Goal: Transaction & Acquisition: Purchase product/service

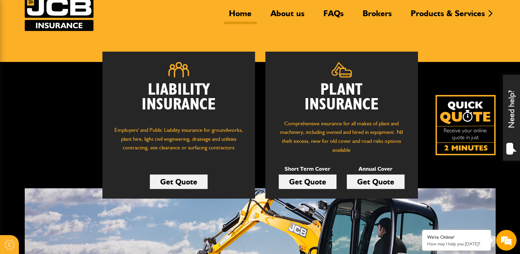
scroll to position [69, 0]
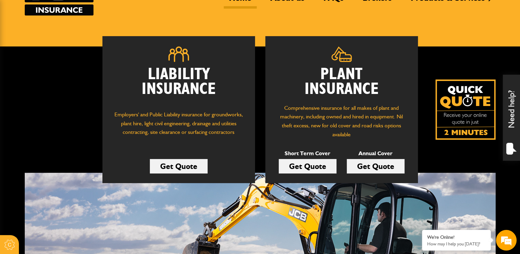
click at [371, 165] on link "Get Quote" at bounding box center [376, 166] width 58 height 14
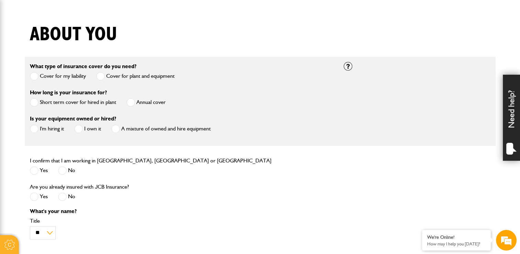
scroll to position [172, 0]
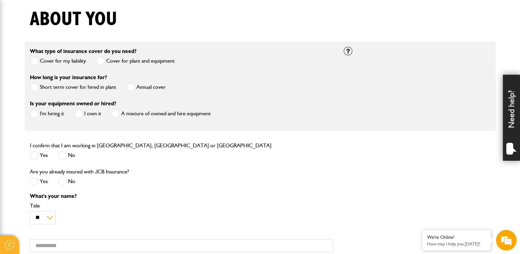
click at [135, 88] on label "Annual cover" at bounding box center [146, 87] width 39 height 9
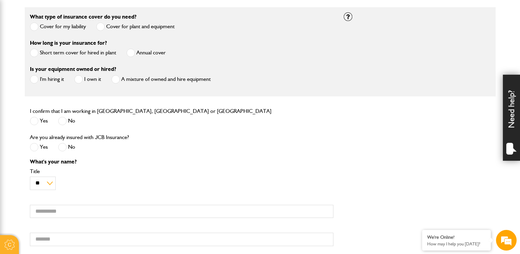
scroll to position [0, 0]
click at [40, 79] on label "I'm hiring it" at bounding box center [47, 79] width 34 height 9
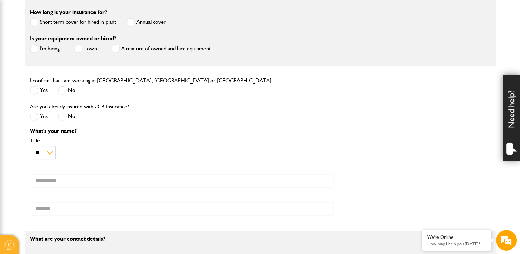
scroll to position [241, 0]
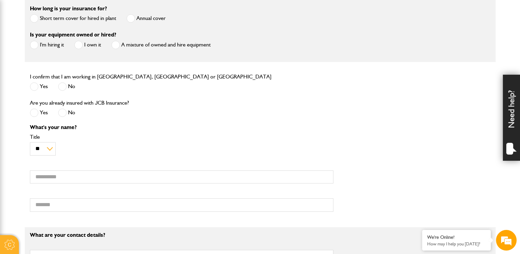
click at [37, 86] on span at bounding box center [34, 86] width 9 height 9
click at [64, 114] on span at bounding box center [62, 112] width 9 height 9
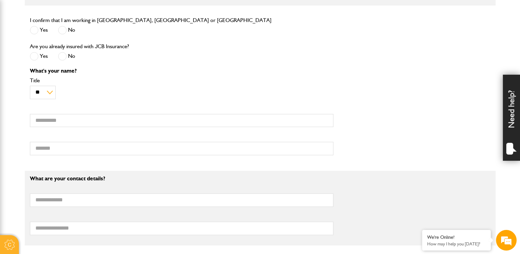
scroll to position [309, 0]
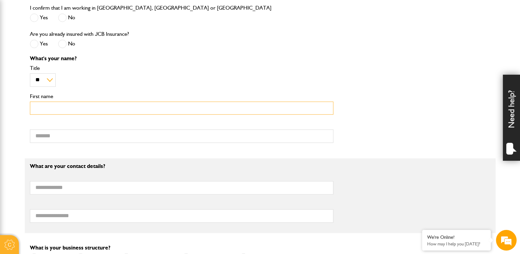
click at [59, 112] on input "First name" at bounding box center [182, 107] width 304 height 13
type input "*****"
type input "**********"
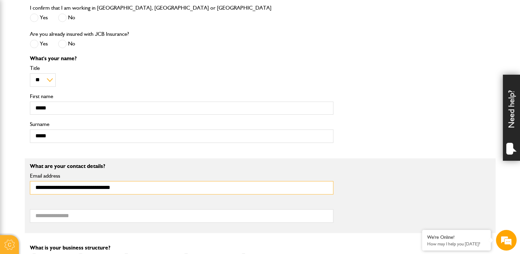
type input "**********"
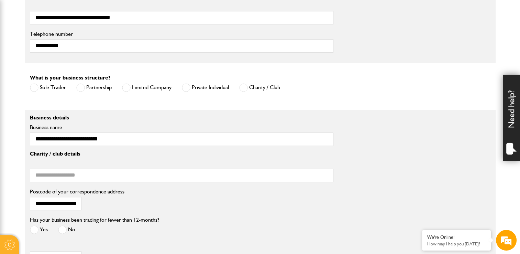
scroll to position [481, 0]
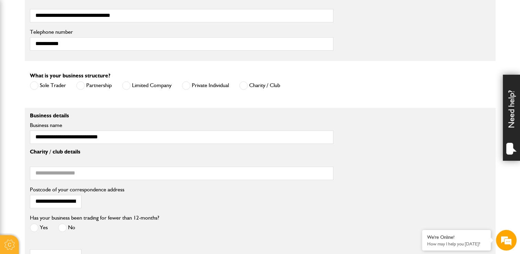
click at [124, 90] on span at bounding box center [126, 85] width 9 height 9
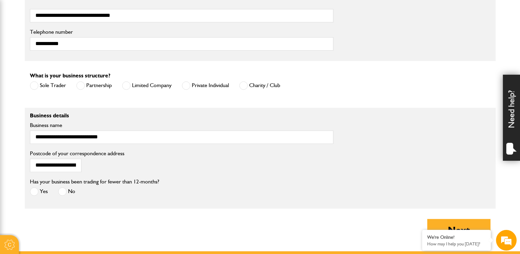
scroll to position [516, 0]
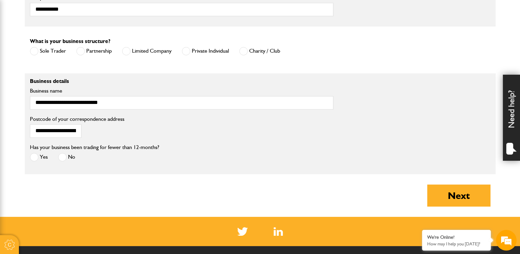
drag, startPoint x: 33, startPoint y: 157, endPoint x: 50, endPoint y: 159, distance: 17.4
click at [33, 157] on span at bounding box center [34, 157] width 9 height 9
click at [455, 196] on button "Next" at bounding box center [458, 195] width 63 height 22
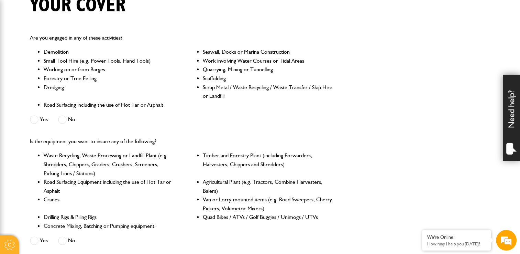
scroll to position [103, 0]
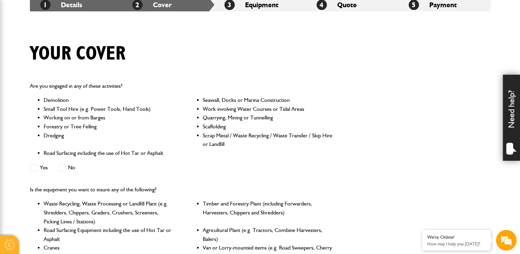
click at [66, 166] on span at bounding box center [62, 167] width 9 height 9
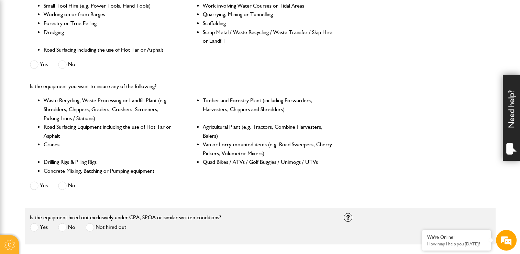
scroll to position [275, 0]
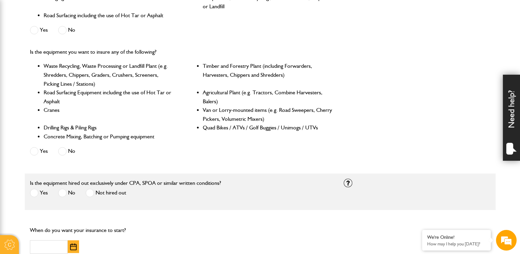
click at [80, 150] on div "Yes No" at bounding box center [82, 151] width 105 height 11
click at [70, 150] on label "No" at bounding box center [66, 151] width 17 height 9
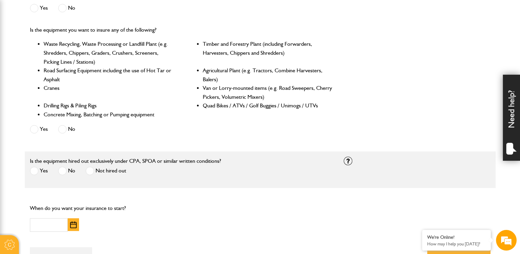
scroll to position [309, 0]
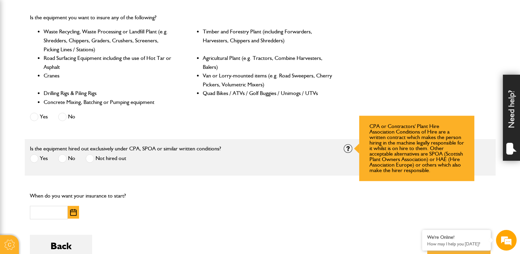
click at [345, 153] on div "Is the equipment hired out exclusively under CPA, SPOA or similar written condi…" at bounding box center [260, 157] width 471 height 26
click at [346, 152] on div at bounding box center [348, 148] width 9 height 9
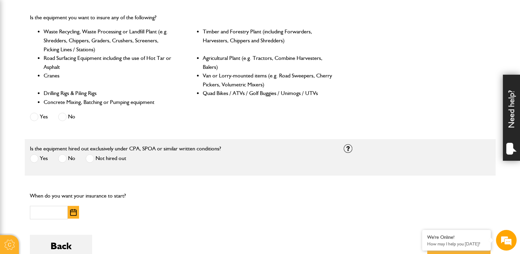
click at [63, 156] on span at bounding box center [62, 158] width 9 height 9
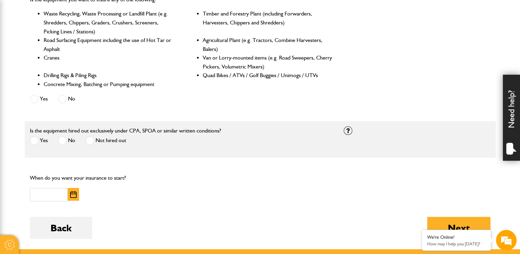
scroll to position [344, 0]
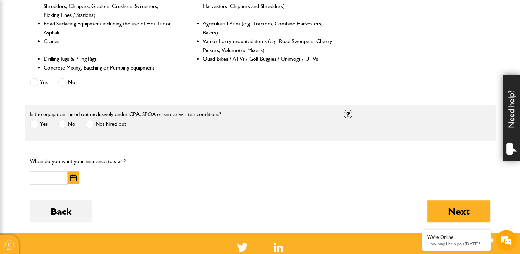
click at [71, 174] on button "button" at bounding box center [73, 177] width 11 height 13
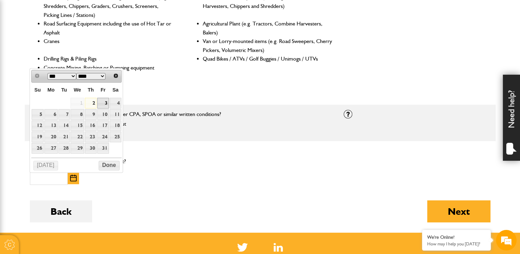
click at [103, 101] on link "3" at bounding box center [103, 103] width 12 height 11
type input "**********"
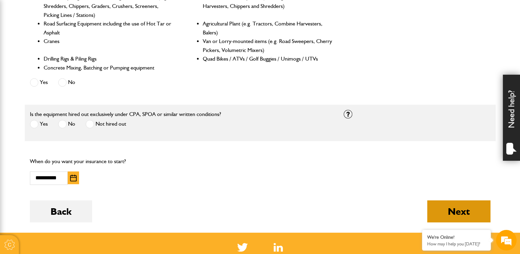
click at [476, 216] on button "Next" at bounding box center [458, 211] width 63 height 22
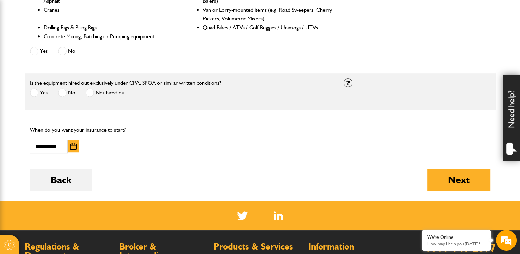
scroll to position [413, 0]
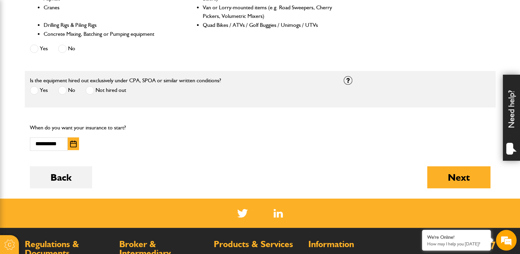
click at [33, 91] on span at bounding box center [34, 90] width 9 height 9
click at [459, 177] on button "Next" at bounding box center [458, 177] width 63 height 22
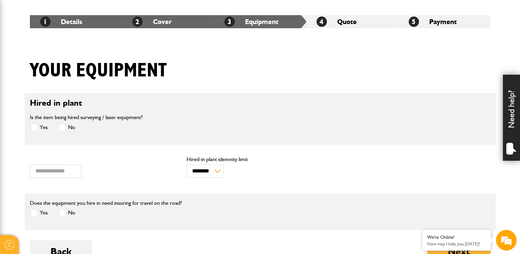
scroll to position [138, 0]
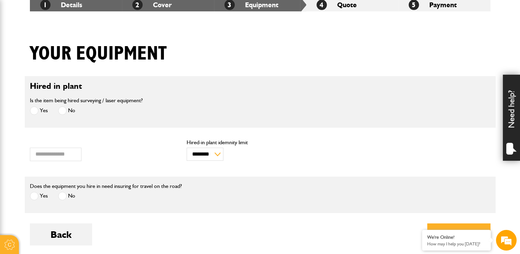
click at [34, 108] on span at bounding box center [34, 110] width 9 height 9
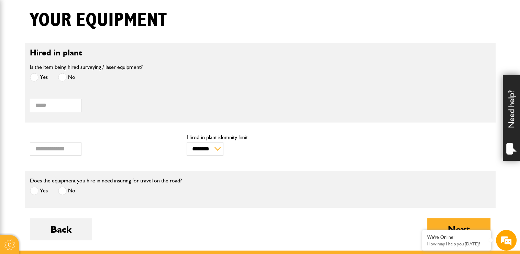
scroll to position [172, 0]
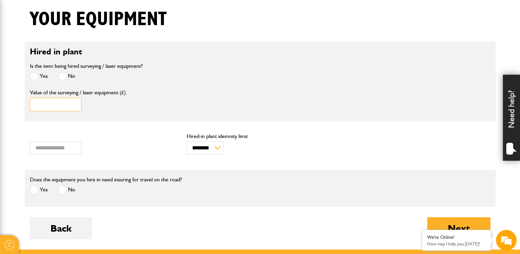
click at [50, 103] on input "Value of the surveying / laser equipment (£)" at bounding box center [56, 104] width 52 height 13
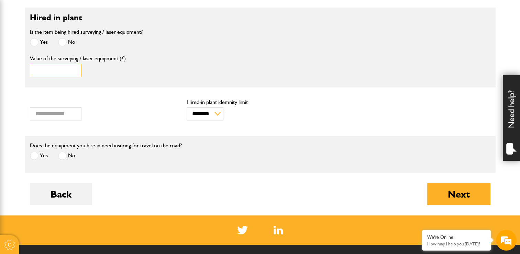
scroll to position [206, 0]
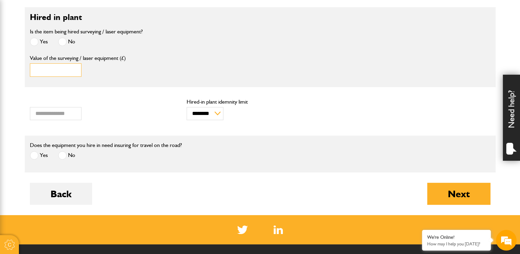
type input "****"
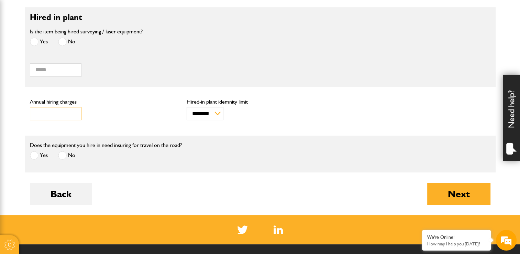
click at [55, 111] on input "***" at bounding box center [56, 113] width 52 height 13
type input "*"
type input "****"
click at [208, 117] on select "******** ********" at bounding box center [205, 113] width 37 height 13
click at [252, 114] on div "******** ******** Hired-in plant idemnity limit" at bounding box center [260, 109] width 147 height 21
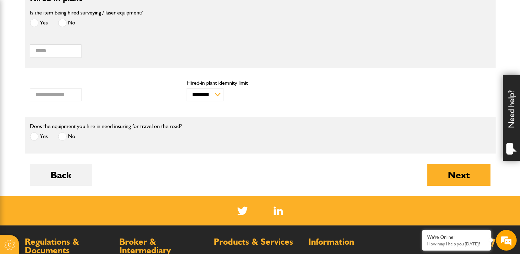
scroll to position [241, 0]
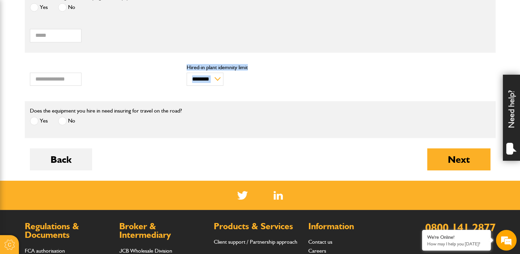
drag, startPoint x: 246, startPoint y: 67, endPoint x: 186, endPoint y: 63, distance: 60.7
click at [186, 63] on div "******** ******** Hired-in plant idemnity limit" at bounding box center [260, 77] width 157 height 28
click at [307, 70] on div "******** ******** Hired-in plant idemnity limit" at bounding box center [260, 75] width 147 height 21
drag, startPoint x: 239, startPoint y: 65, endPoint x: 188, endPoint y: 66, distance: 51.2
click at [188, 66] on label "Hired-in plant idemnity limit" at bounding box center [260, 68] width 147 height 6
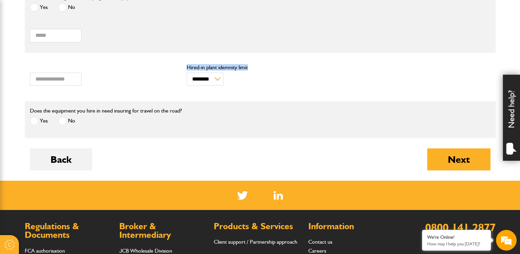
copy label "Hired-in plant idemnity limit"
click at [473, 158] on button "Next" at bounding box center [458, 159] width 63 height 22
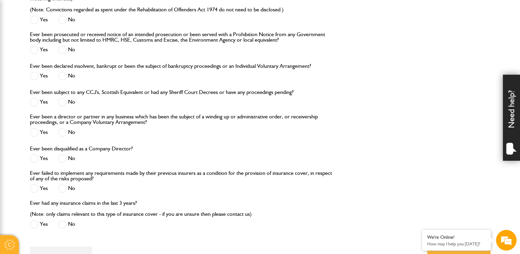
scroll to position [791, 0]
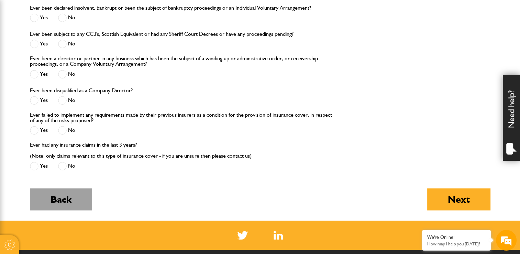
click at [56, 198] on button "Back" at bounding box center [61, 199] width 62 height 22
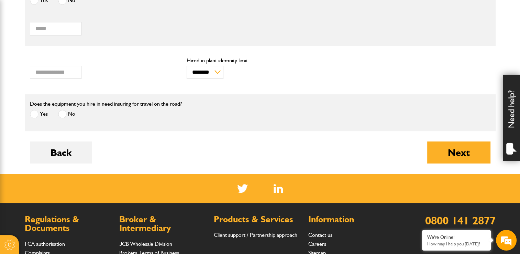
scroll to position [275, 0]
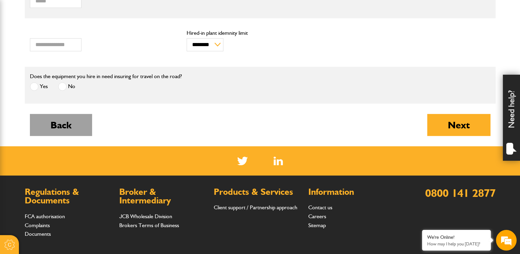
click at [57, 124] on button "Back" at bounding box center [61, 125] width 62 height 22
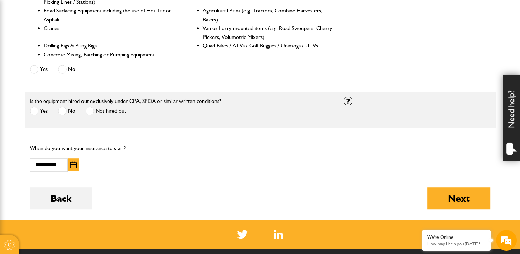
scroll to position [378, 0]
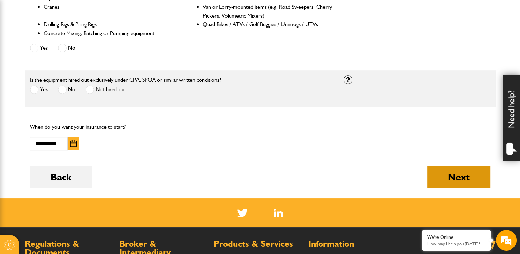
click at [440, 178] on button "Next" at bounding box center [458, 177] width 63 height 22
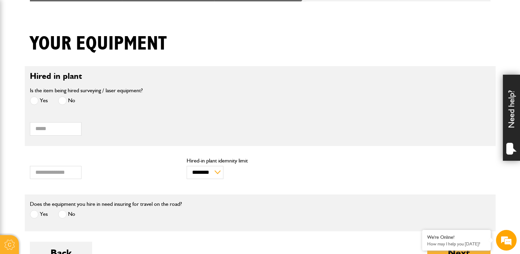
scroll to position [206, 0]
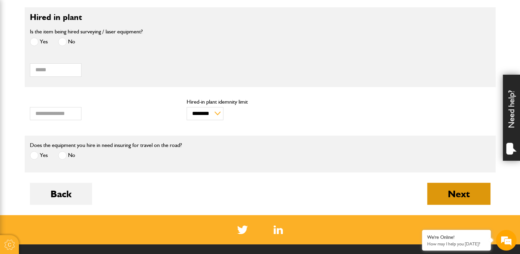
click at [435, 198] on button "Next" at bounding box center [458, 194] width 63 height 22
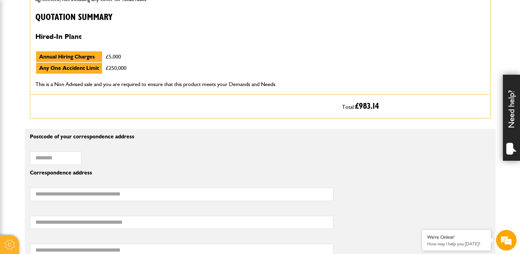
scroll to position [378, 0]
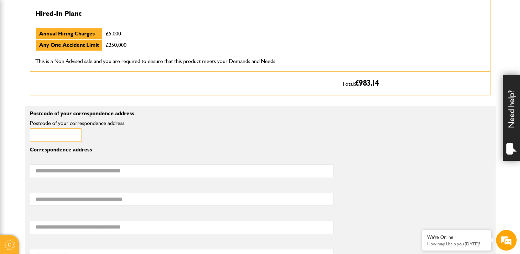
click at [51, 137] on input "Postcode of your correspondence address" at bounding box center [56, 134] width 52 height 13
type input "********"
type input "**********"
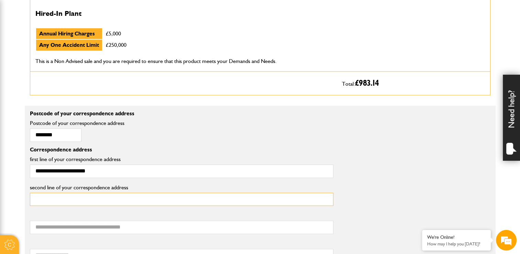
type input "**********"
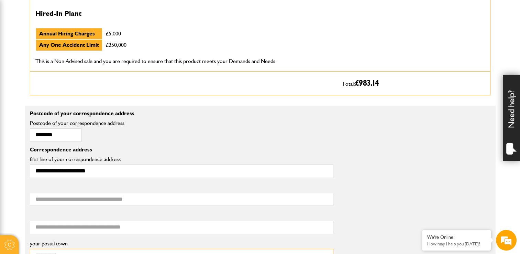
type input "**********"
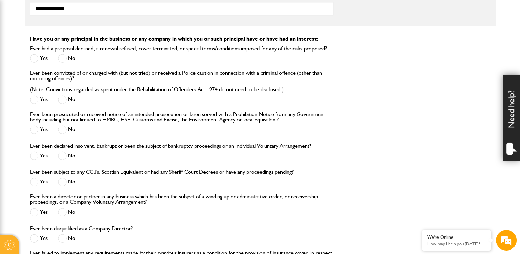
scroll to position [653, 0]
click at [62, 54] on span at bounding box center [62, 58] width 9 height 9
click at [61, 99] on span at bounding box center [62, 99] width 9 height 9
click at [64, 131] on span at bounding box center [62, 129] width 9 height 9
click at [62, 155] on span at bounding box center [62, 155] width 9 height 9
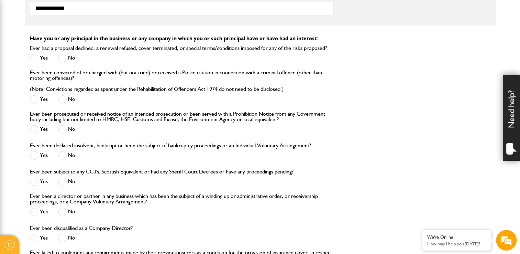
click at [67, 180] on label "No" at bounding box center [66, 181] width 17 height 9
click at [63, 214] on span at bounding box center [62, 211] width 9 height 9
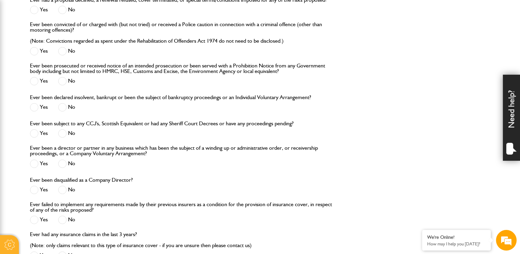
scroll to position [756, 0]
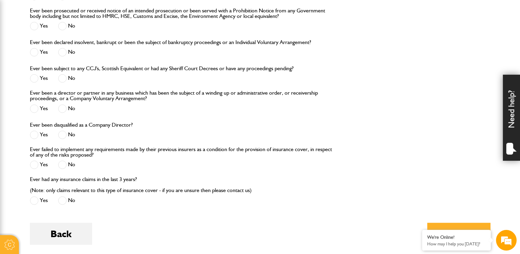
click at [62, 133] on span at bounding box center [62, 134] width 9 height 9
click at [59, 165] on span at bounding box center [62, 164] width 9 height 9
click at [61, 204] on span at bounding box center [62, 200] width 9 height 9
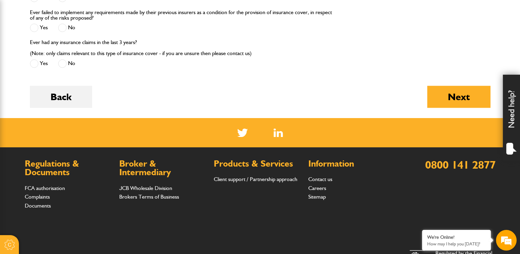
scroll to position [894, 0]
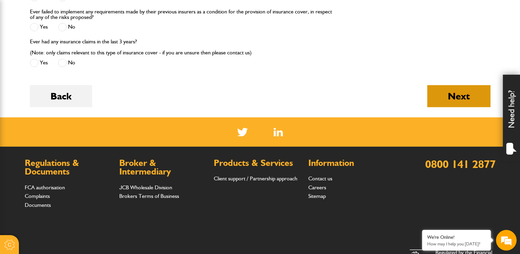
click at [447, 99] on button "Next" at bounding box center [458, 96] width 63 height 22
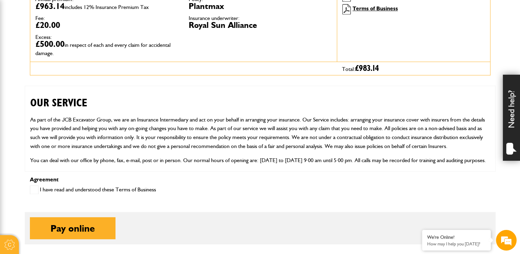
scroll to position [309, 0]
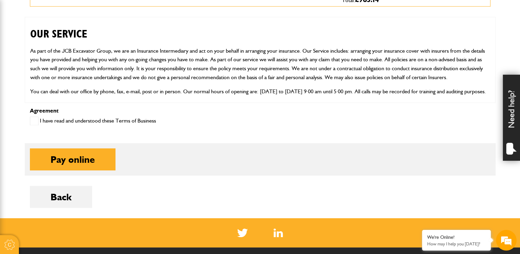
click at [76, 118] on label "I have read and understood these Terms of Business" at bounding box center [93, 121] width 126 height 9
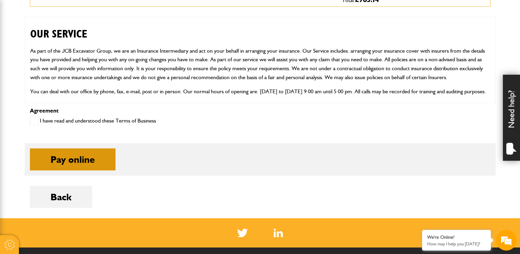
click at [55, 162] on button "Pay online" at bounding box center [73, 159] width 86 height 22
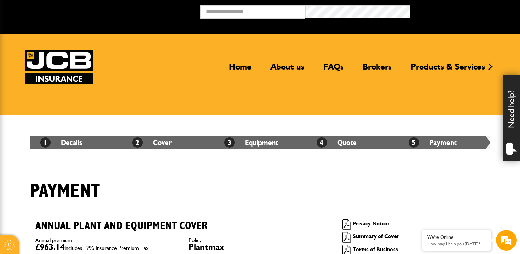
scroll to position [305, 0]
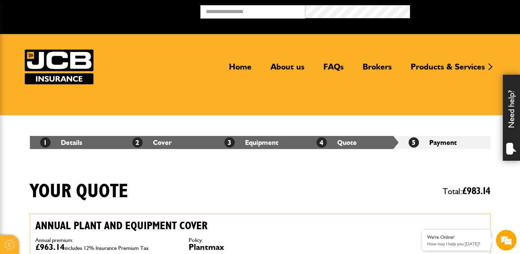
scroll to position [894, 0]
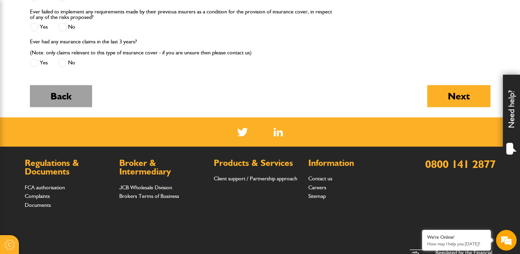
click at [85, 92] on button "Back" at bounding box center [61, 96] width 62 height 22
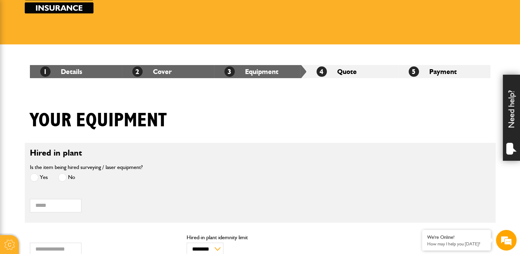
scroll to position [206, 0]
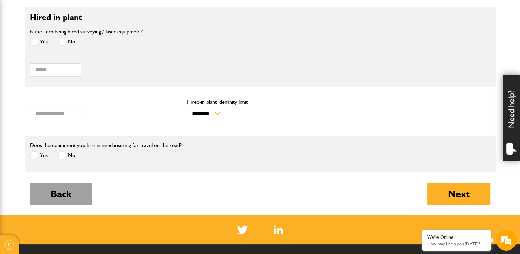
click at [73, 196] on button "Back" at bounding box center [61, 194] width 62 height 22
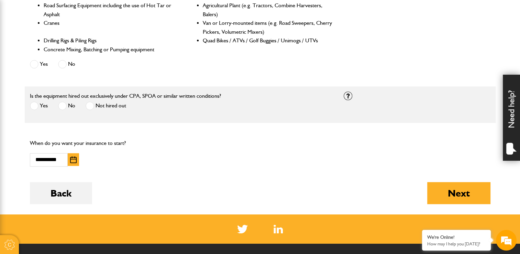
scroll to position [378, 0]
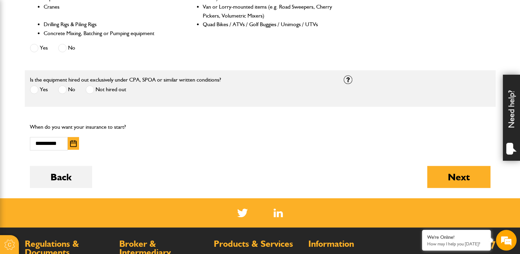
click at [95, 90] on label "Not hired out" at bounding box center [106, 89] width 41 height 9
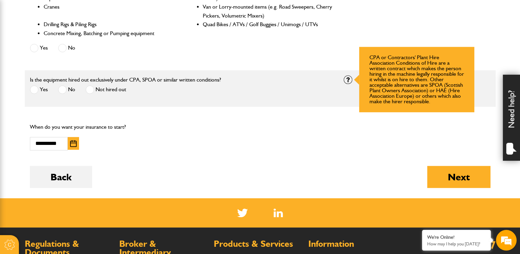
scroll to position [0, 0]
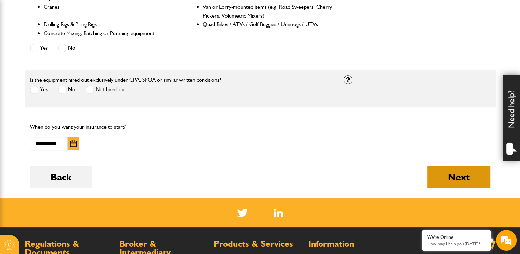
click at [448, 176] on button "Next" at bounding box center [458, 177] width 63 height 22
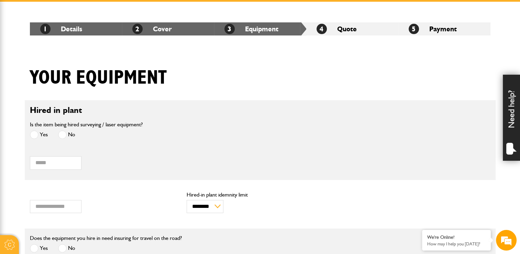
scroll to position [206, 0]
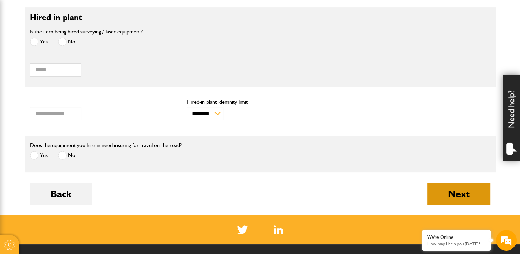
click at [455, 199] on button "Next" at bounding box center [458, 194] width 63 height 22
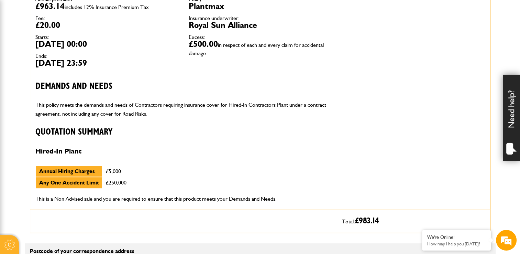
scroll to position [34, 0]
